Goal: Use online tool/utility: Utilize a website feature to perform a specific function

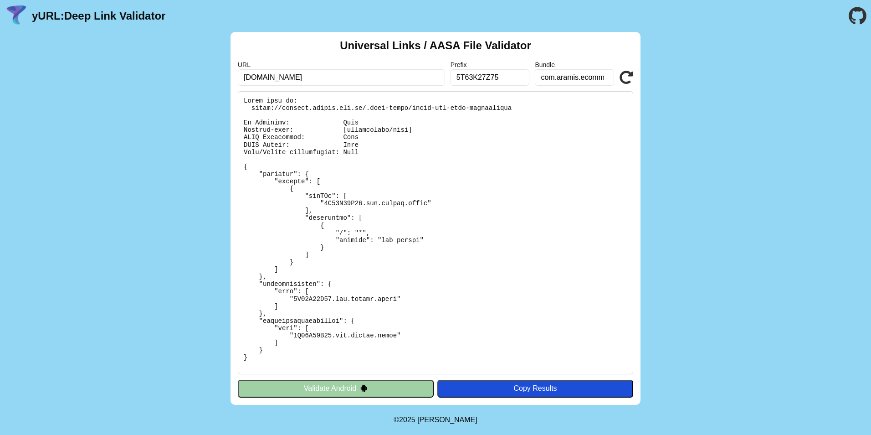
scroll to position [220, 0]
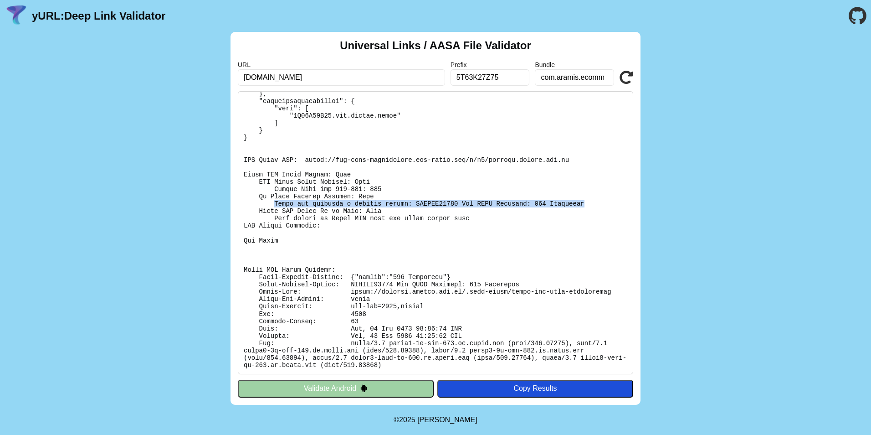
click at [620, 76] on icon at bounding box center [626, 78] width 14 height 14
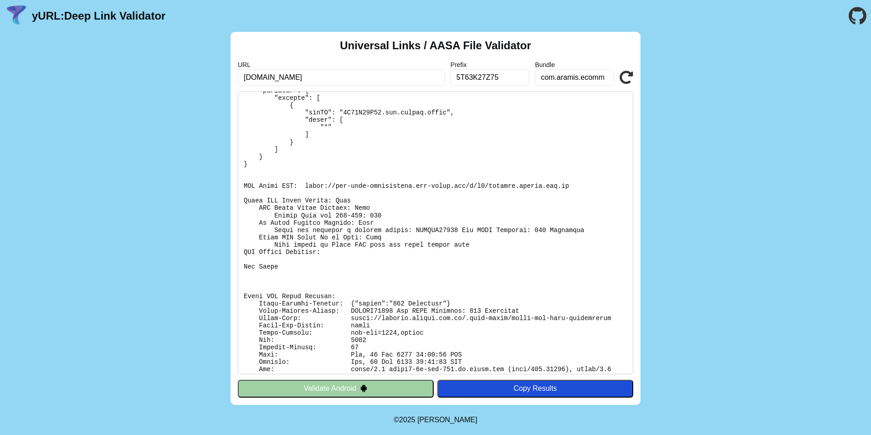
scroll to position [103, 0]
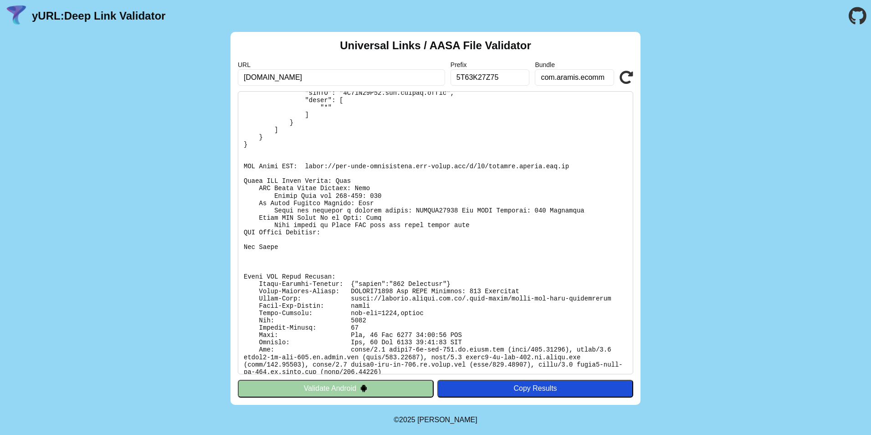
click at [630, 77] on icon at bounding box center [626, 78] width 14 height 14
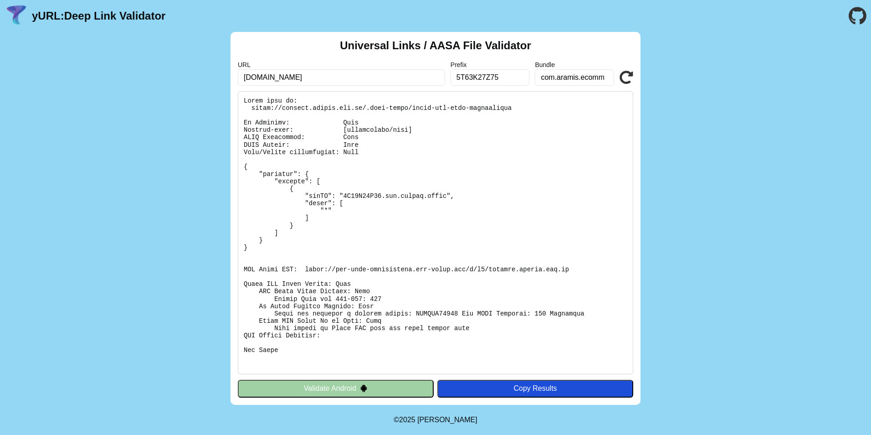
click at [626, 78] on icon at bounding box center [626, 78] width 14 height 14
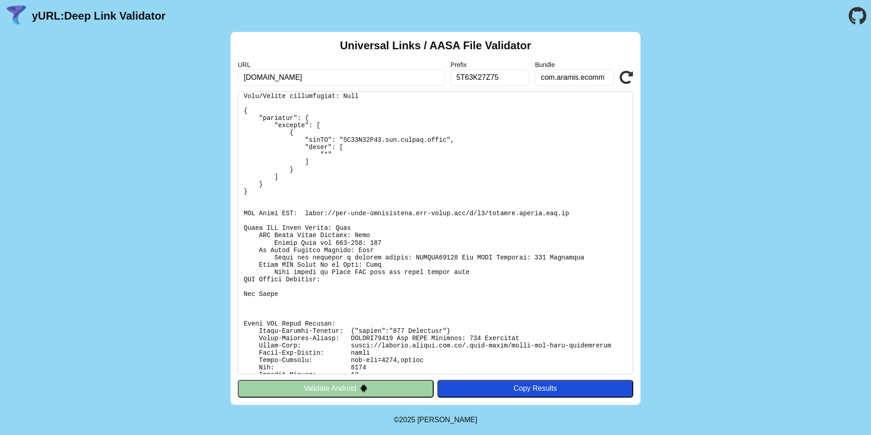
scroll to position [103, 0]
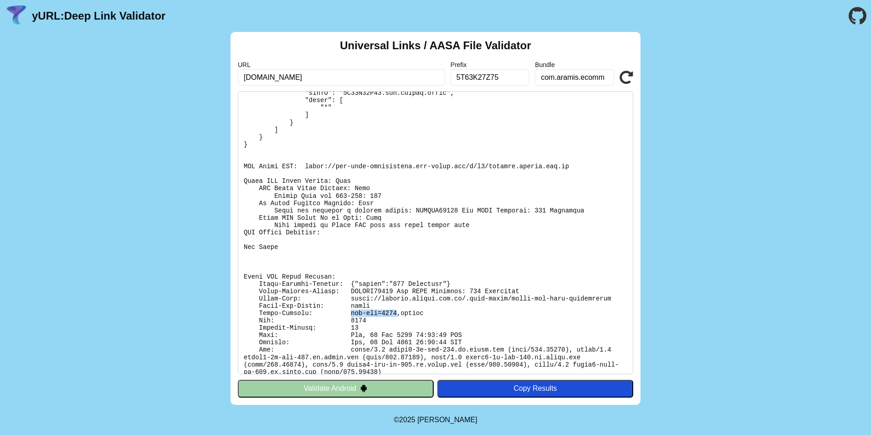
drag, startPoint x: 383, startPoint y: 313, endPoint x: 337, endPoint y: 314, distance: 46.5
click at [337, 314] on pre at bounding box center [435, 232] width 395 height 283
drag, startPoint x: 337, startPoint y: 314, endPoint x: 351, endPoint y: 313, distance: 14.6
copy pre "max-age=3600"
click at [627, 78] on icon at bounding box center [626, 78] width 14 height 14
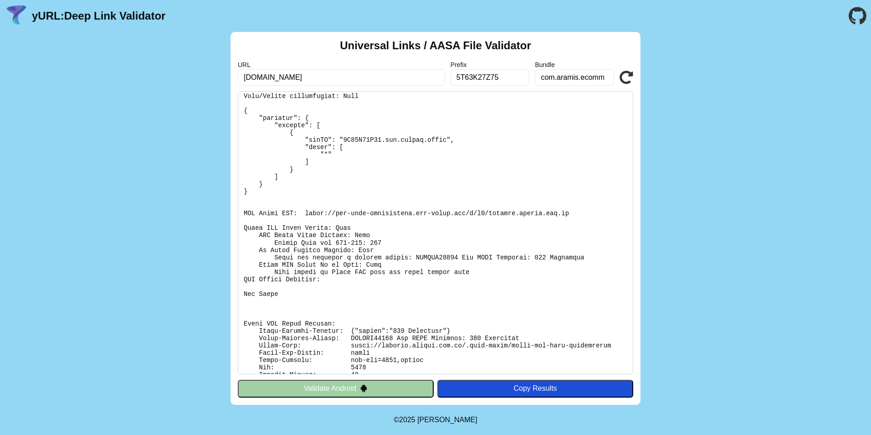
scroll to position [103, 0]
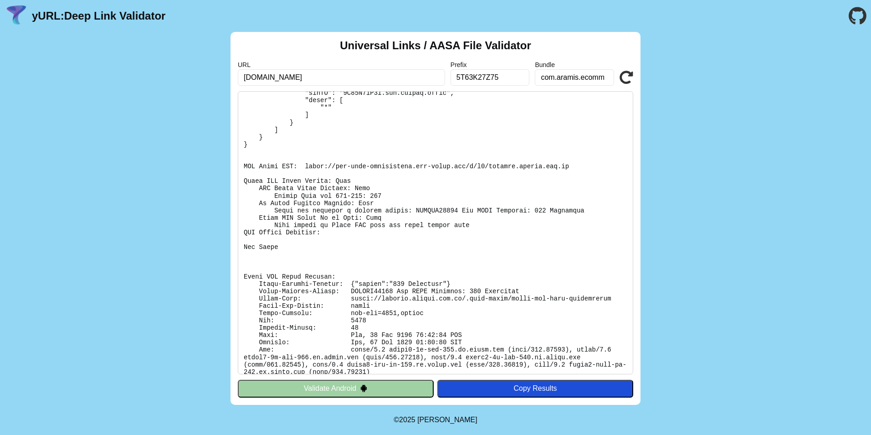
click at [625, 79] on icon at bounding box center [626, 78] width 14 height 14
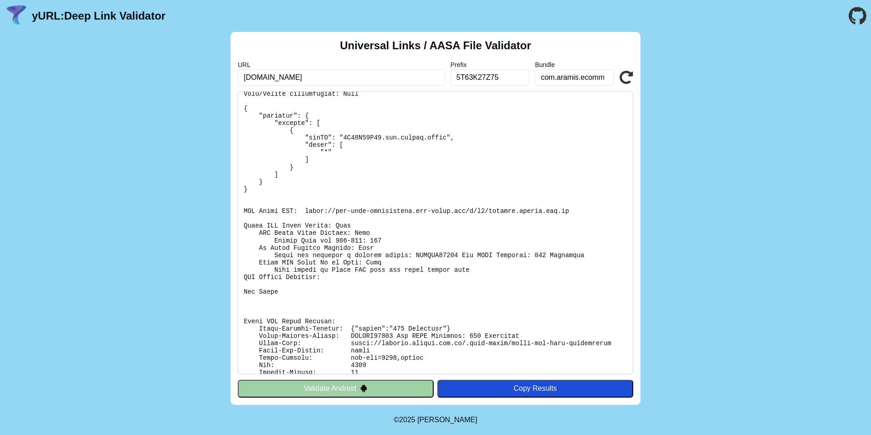
scroll to position [103, 0]
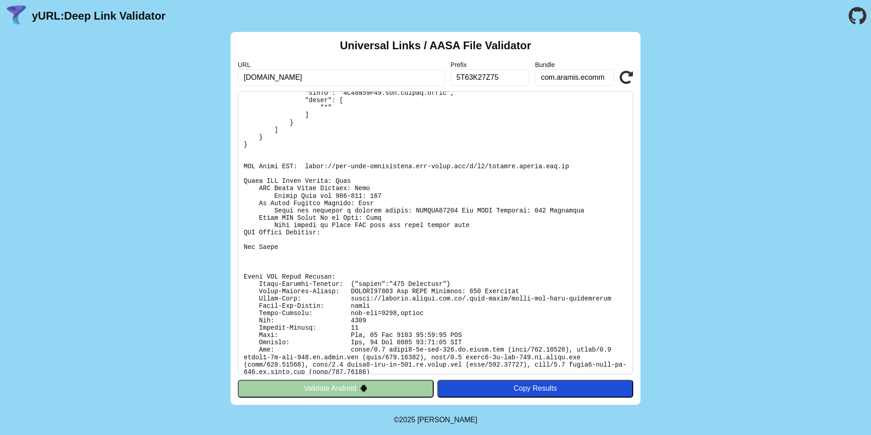
click at [629, 78] on icon at bounding box center [626, 78] width 14 height 14
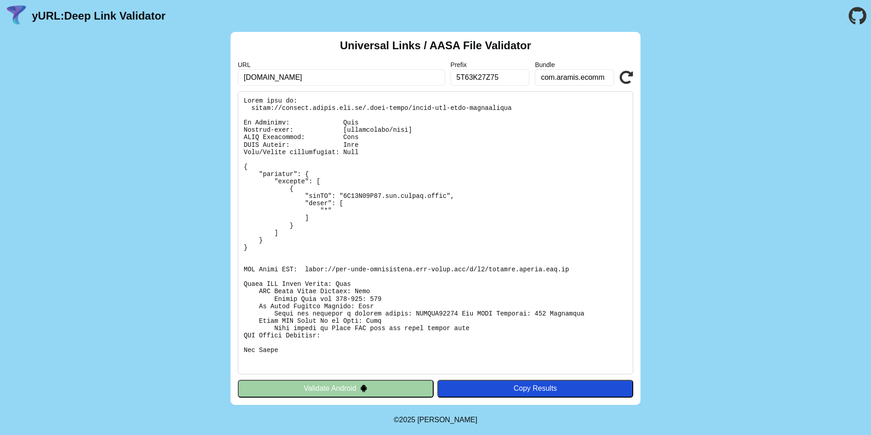
click at [629, 75] on icon at bounding box center [626, 78] width 14 height 14
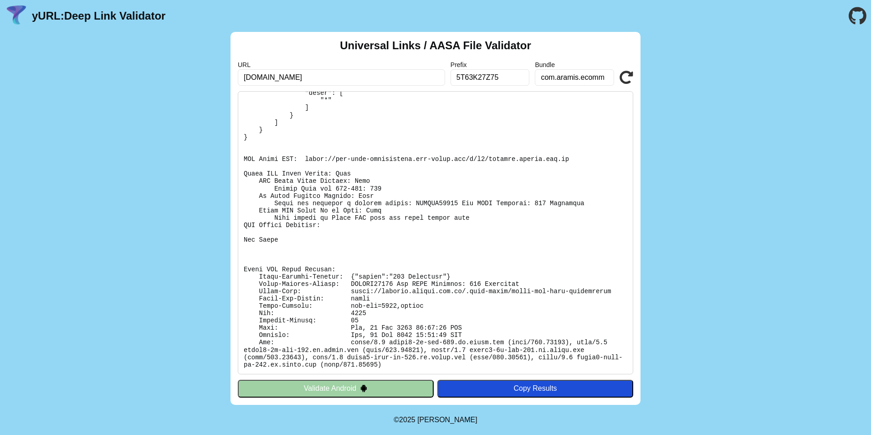
scroll to position [110, 0]
click at [626, 74] on icon at bounding box center [626, 78] width 14 height 14
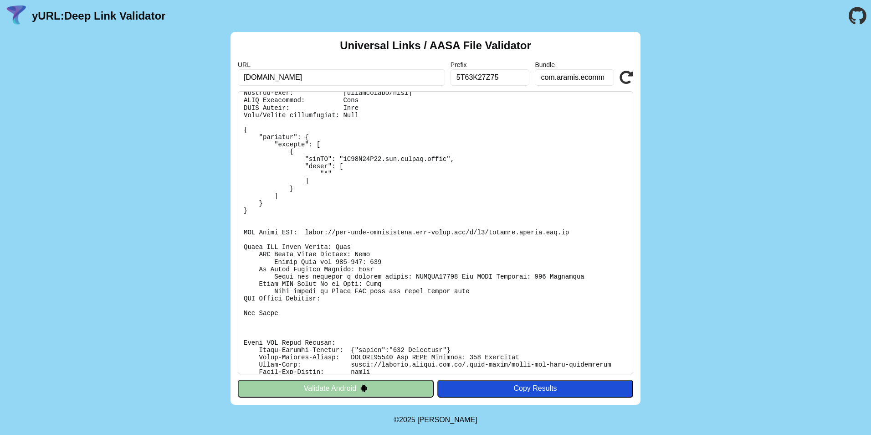
scroll to position [110, 0]
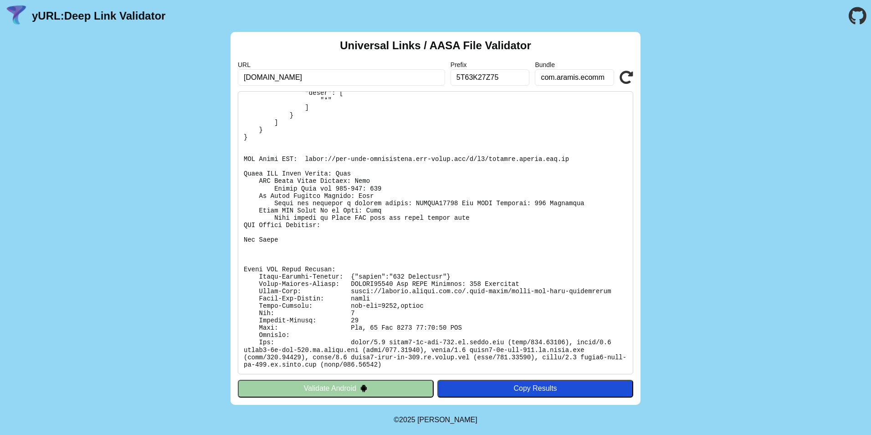
click at [629, 75] on icon at bounding box center [626, 78] width 14 height 14
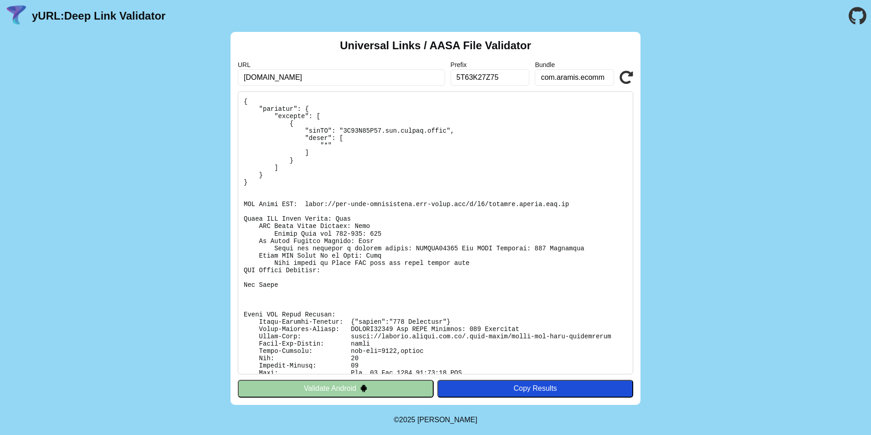
scroll to position [103, 0]
